Goal: Transaction & Acquisition: Purchase product/service

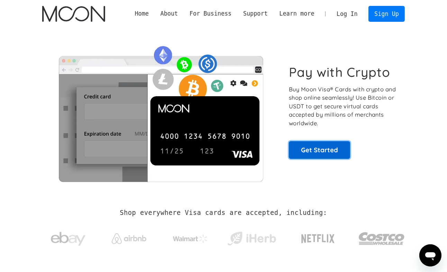
click at [322, 149] on link "Get Started" at bounding box center [319, 149] width 61 height 17
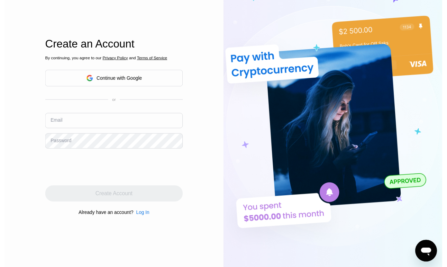
scroll to position [26, 0]
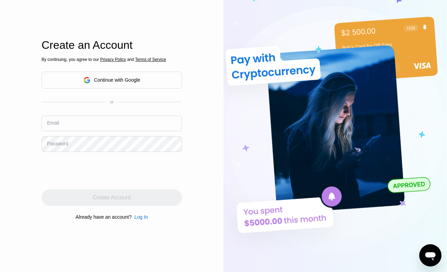
click at [150, 131] on input "text" at bounding box center [112, 124] width 141 height 16
paste input "[EMAIL_ADDRESS][DOMAIN_NAME]"
type input "[EMAIL_ADDRESS][DOMAIN_NAME]"
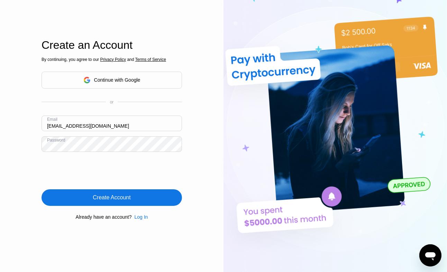
click at [151, 206] on div "Create Account" at bounding box center [112, 197] width 141 height 17
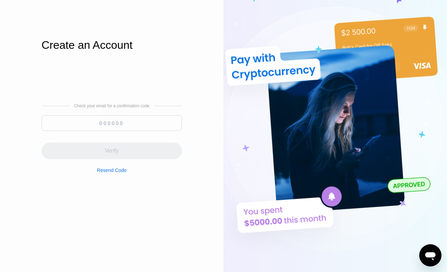
click at [150, 131] on input at bounding box center [112, 123] width 141 height 16
click at [158, 131] on input at bounding box center [112, 123] width 141 height 16
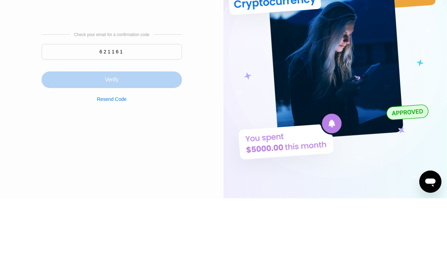
type input "621161"
click at [165, 157] on div "Verify" at bounding box center [112, 148] width 141 height 17
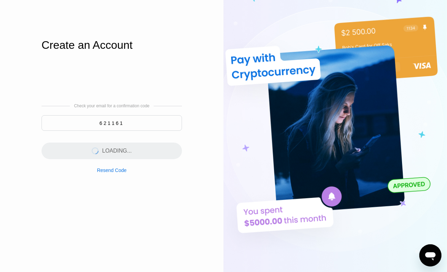
scroll to position [0, 0]
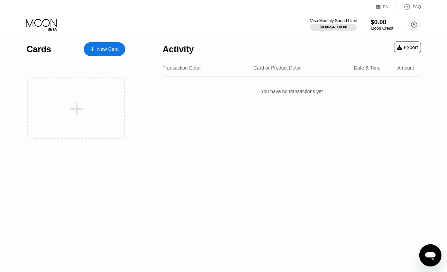
click at [100, 108] on div at bounding box center [77, 109] width 86 height 16
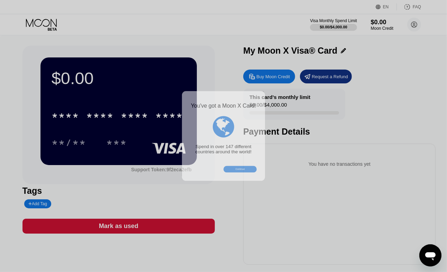
click at [153, 122] on div at bounding box center [223, 136] width 447 height 272
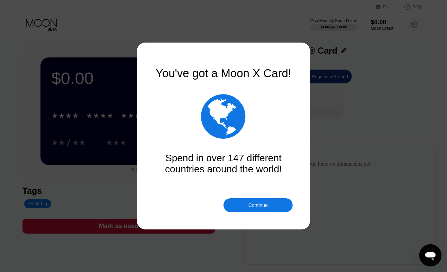
click at [271, 207] on div "Continue" at bounding box center [258, 205] width 69 height 14
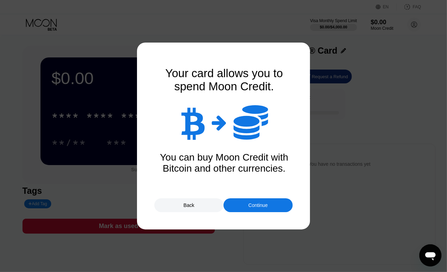
click at [269, 208] on div "Continue" at bounding box center [258, 205] width 69 height 14
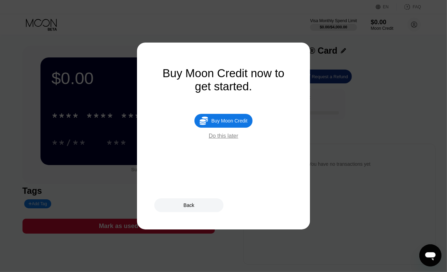
click at [237, 137] on div "Do this later" at bounding box center [223, 136] width 29 height 6
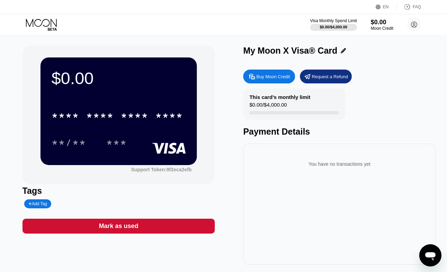
click at [173, 123] on div "* * * * * * * * * * * * ****" at bounding box center [117, 115] width 140 height 17
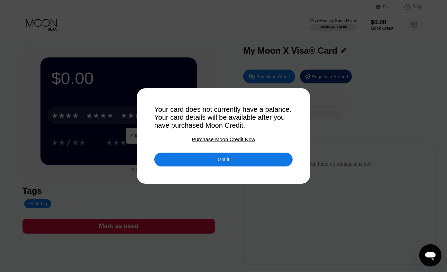
click at [220, 161] on div "Got it" at bounding box center [223, 160] width 11 height 6
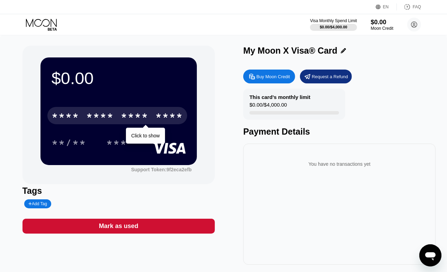
click at [157, 115] on div "****" at bounding box center [169, 116] width 28 height 11
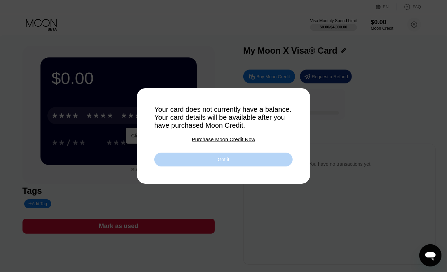
click at [184, 157] on div "Got it" at bounding box center [223, 160] width 139 height 14
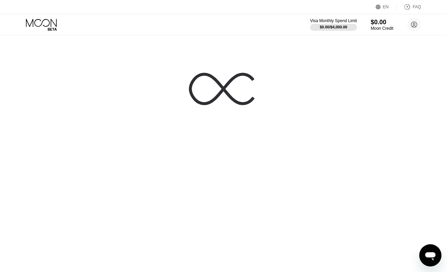
click at [54, 20] on icon at bounding box center [42, 25] width 32 height 12
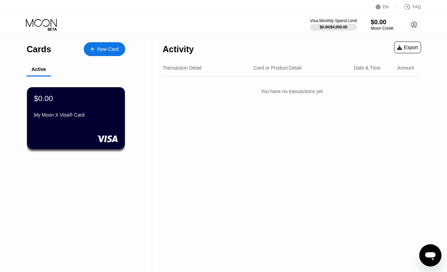
click at [114, 137] on rect at bounding box center [107, 138] width 21 height 7
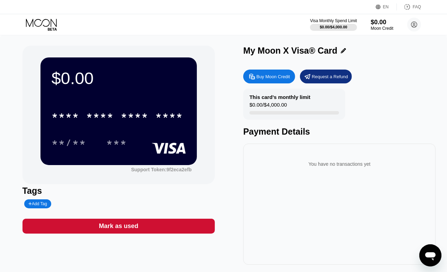
click at [91, 16] on div "Visa Monthly Spend Limit $0.00 / $4,000.00 $0.00 Moon Credit jawraymay@owleyes.…" at bounding box center [223, 24] width 447 height 21
click at [53, 23] on icon at bounding box center [42, 25] width 32 height 12
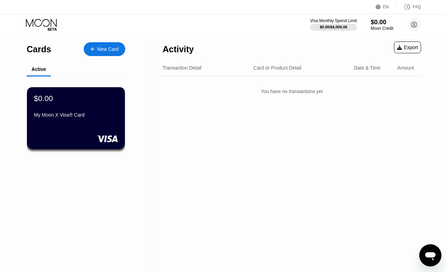
click at [116, 51] on div "New Card" at bounding box center [107, 49] width 21 height 6
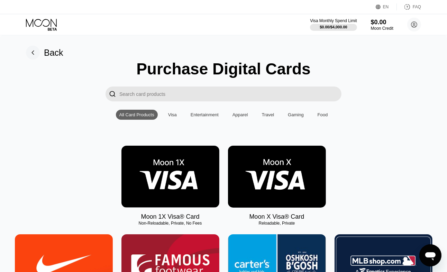
click at [206, 174] on img at bounding box center [171, 177] width 98 height 62
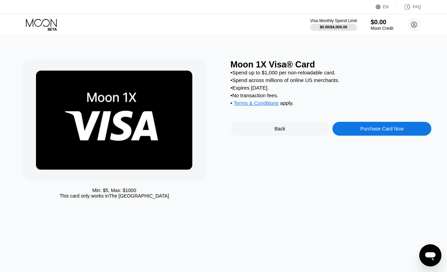
click at [359, 125] on div "Purchase Card Now" at bounding box center [382, 129] width 99 height 14
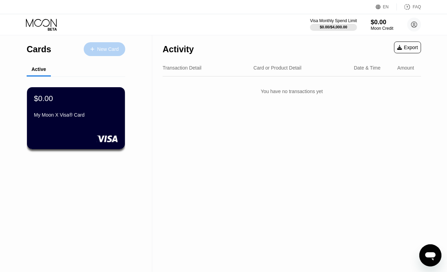
click at [106, 45] on div "New Card" at bounding box center [105, 49] width 42 height 14
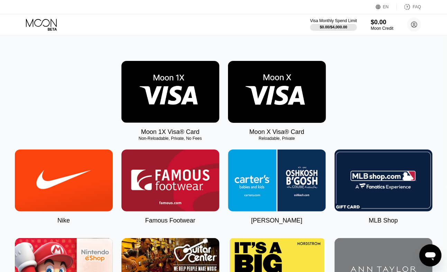
scroll to position [86, 0]
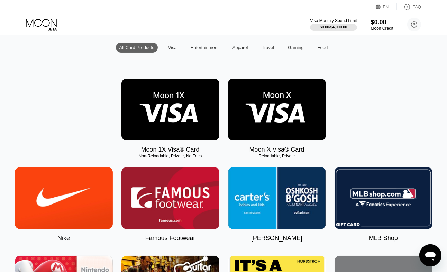
scroll to position [66, 0]
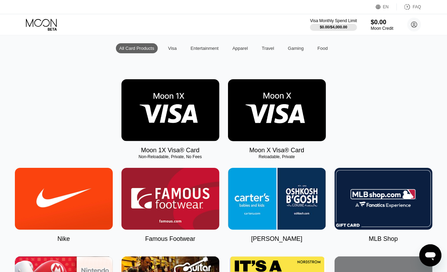
click at [173, 50] on div "Visa" at bounding box center [172, 48] width 9 height 5
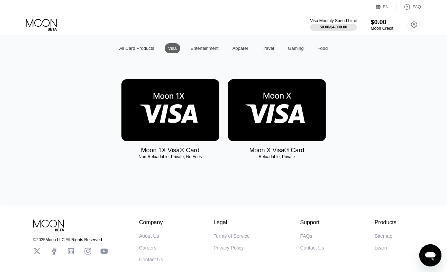
click at [309, 117] on img at bounding box center [277, 110] width 98 height 62
click at [309, 115] on img at bounding box center [277, 110] width 98 height 62
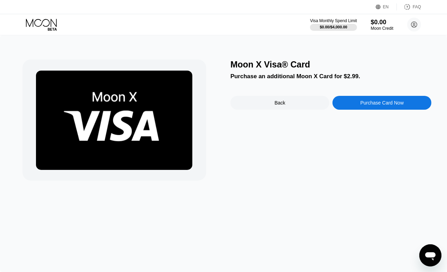
click at [293, 105] on div "Back" at bounding box center [280, 103] width 99 height 14
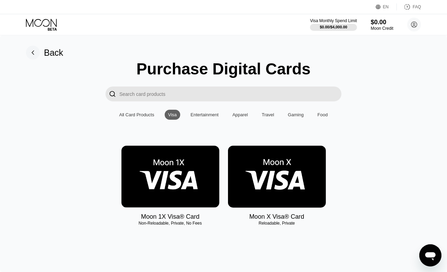
click at [295, 176] on img at bounding box center [277, 177] width 98 height 62
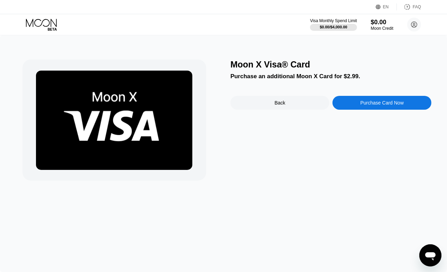
click at [293, 101] on div "Back" at bounding box center [280, 103] width 99 height 14
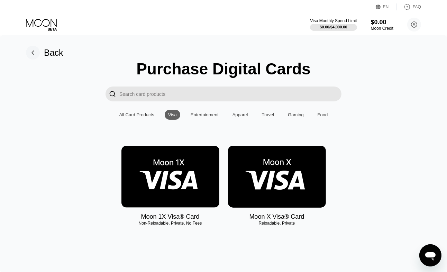
click at [61, 48] on div "Back" at bounding box center [53, 53] width 19 height 10
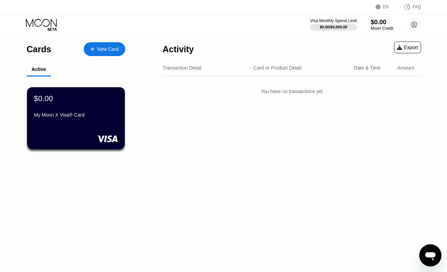
click at [95, 131] on div "$0.00 My Moon X Visa® Card" at bounding box center [76, 118] width 98 height 62
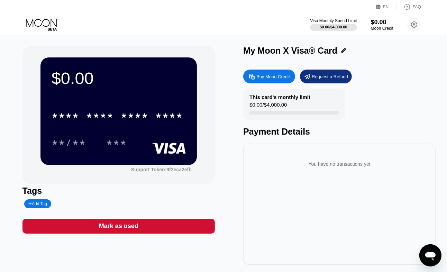
click at [183, 171] on div "Support Token: 9f2eca2efb" at bounding box center [161, 170] width 61 height 6
click at [199, 205] on div "Tags Add Tag" at bounding box center [119, 197] width 193 height 23
click at [200, 228] on div "Mark as used" at bounding box center [119, 226] width 193 height 15
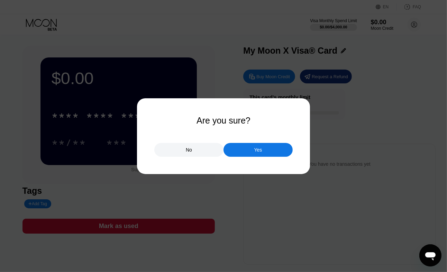
click at [248, 151] on div "Yes" at bounding box center [258, 150] width 69 height 14
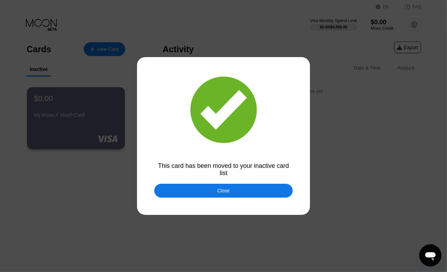
click at [211, 216] on div at bounding box center [223, 136] width 447 height 272
click at [205, 199] on div at bounding box center [223, 136] width 447 height 272
click at [206, 189] on div "Close" at bounding box center [223, 191] width 139 height 14
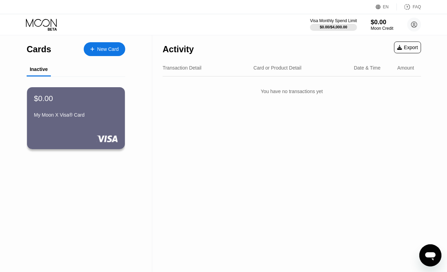
click at [104, 126] on div "$0.00 My Moon X Visa® Card" at bounding box center [76, 118] width 98 height 62
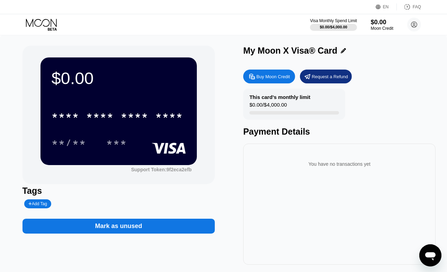
click at [143, 226] on div "Mark as unused" at bounding box center [119, 226] width 193 height 15
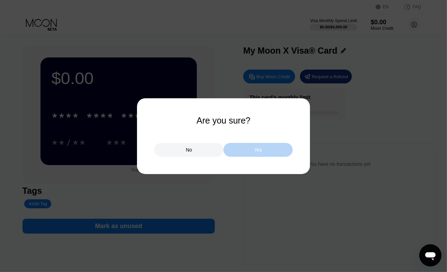
click at [269, 148] on div "Yes" at bounding box center [258, 150] width 69 height 14
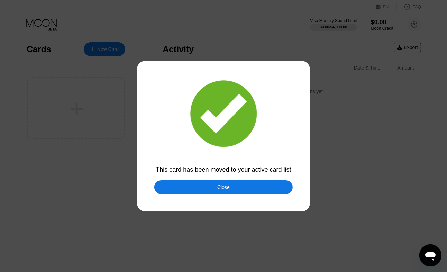
click at [257, 188] on div "Close" at bounding box center [223, 187] width 139 height 14
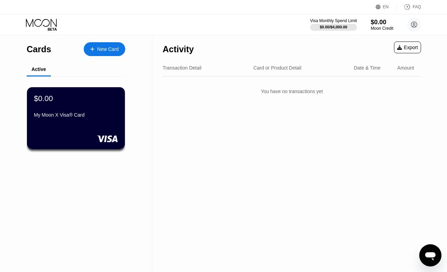
click at [81, 118] on div "My Moon X Visa® Card" at bounding box center [76, 116] width 84 height 8
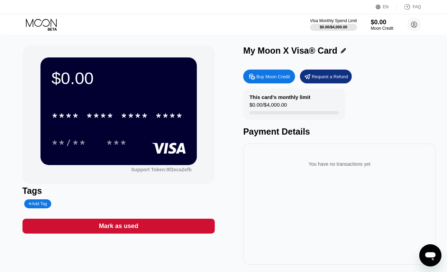
click at [146, 121] on div "* * * *" at bounding box center [135, 116] width 28 height 11
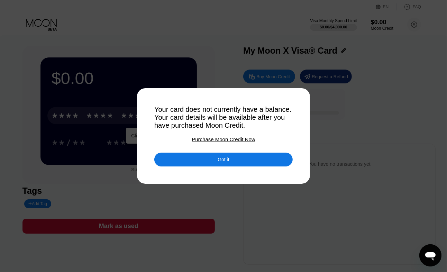
click at [247, 141] on div "Purchase Moon Credit Now" at bounding box center [223, 139] width 63 height 6
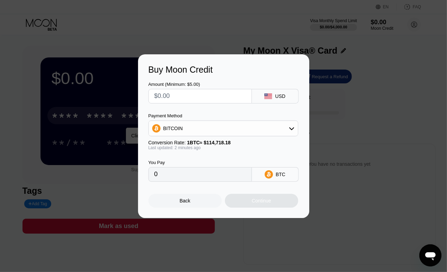
click at [332, 46] on div at bounding box center [223, 136] width 447 height 272
click at [302, 141] on div "Buy Moon Credit Amount (Minimum: $5.00) USD Payment Method BITCOIN Conversion R…" at bounding box center [223, 136] width 171 height 164
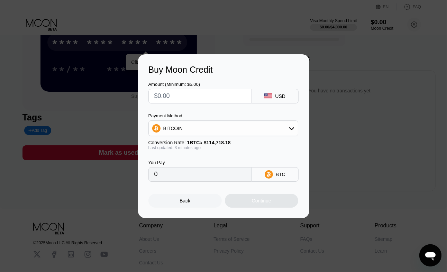
scroll to position [79, 0]
